Goal: Find specific page/section: Find specific page/section

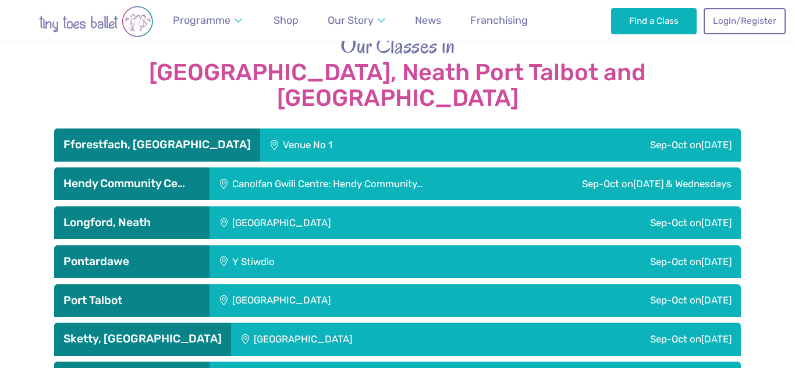
scroll to position [1928, 0]
click at [295, 14] on span "Shop" at bounding box center [285, 20] width 25 height 12
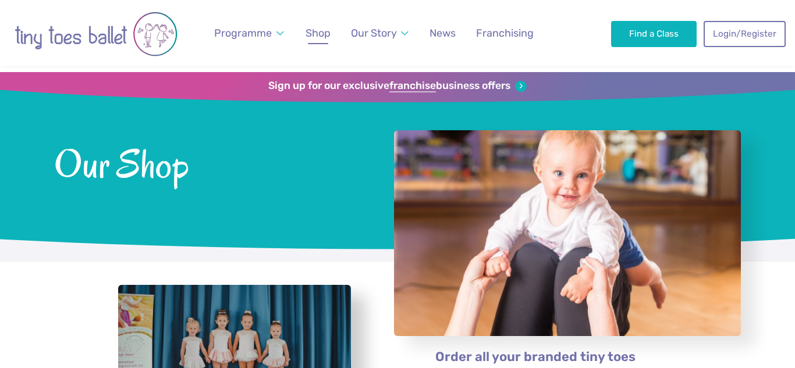
scroll to position [73, 0]
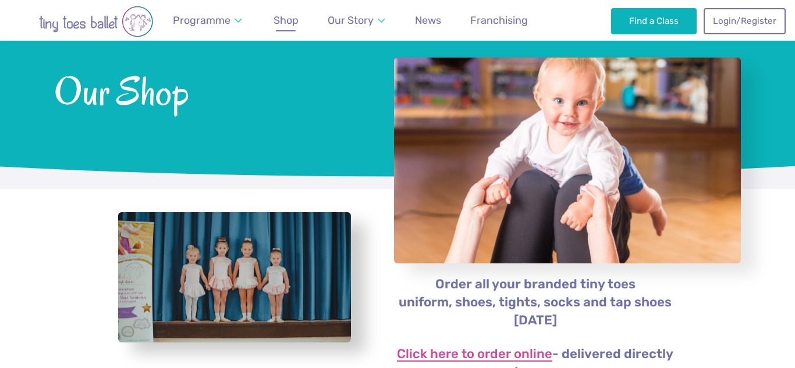
click at [515, 357] on link "Click here to order online" at bounding box center [474, 355] width 155 height 14
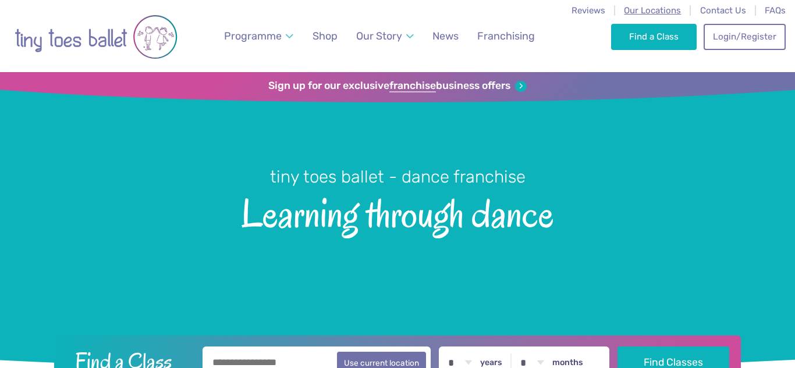
click at [672, 9] on span "Our Locations" at bounding box center [652, 10] width 57 height 10
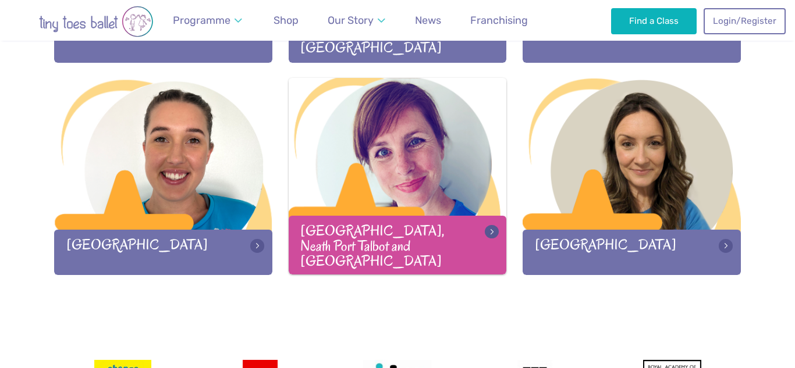
scroll to position [1620, 0]
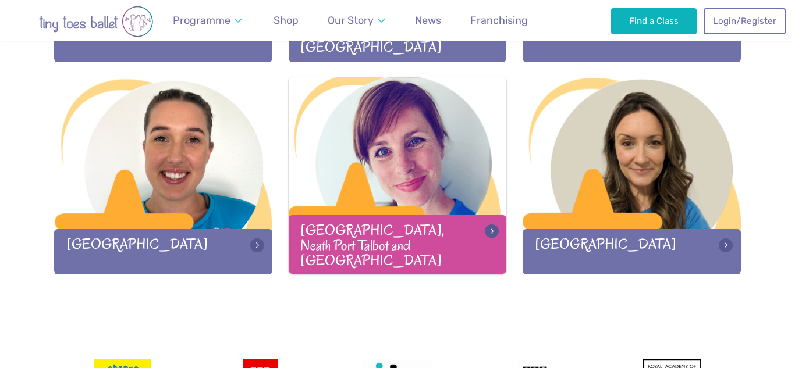
click at [412, 195] on div at bounding box center [398, 154] width 218 height 154
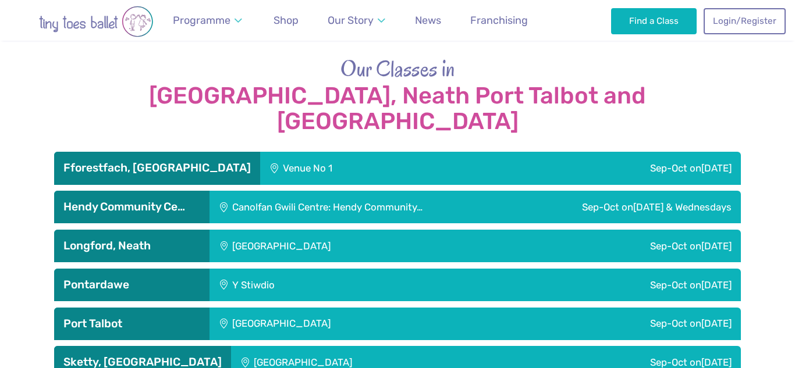
scroll to position [1907, 0]
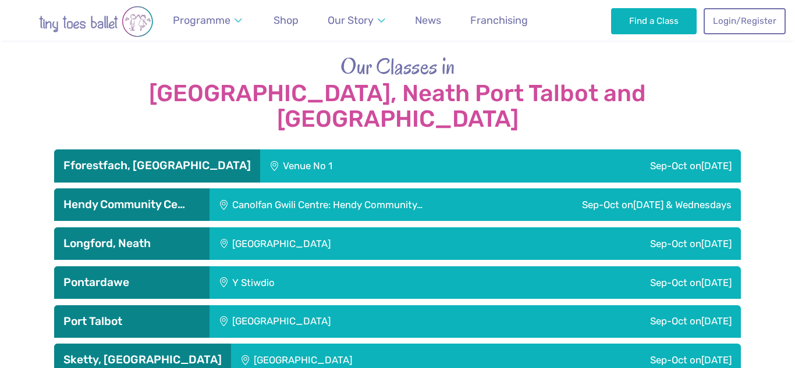
click at [144, 198] on h3 "Hendy Community Ce…" at bounding box center [131, 205] width 137 height 14
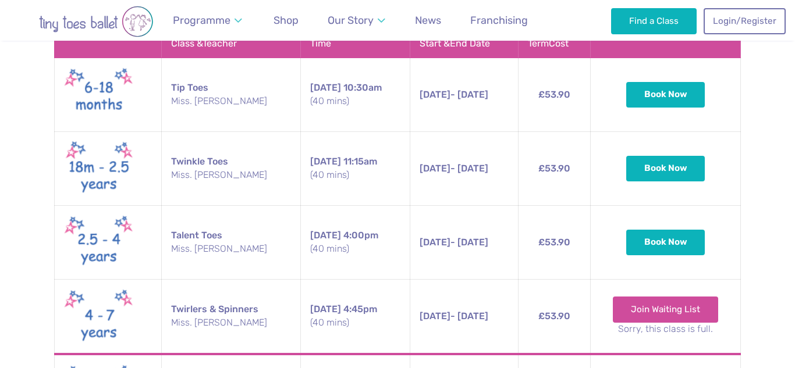
scroll to position [2151, 0]
